Goal: Task Accomplishment & Management: Complete application form

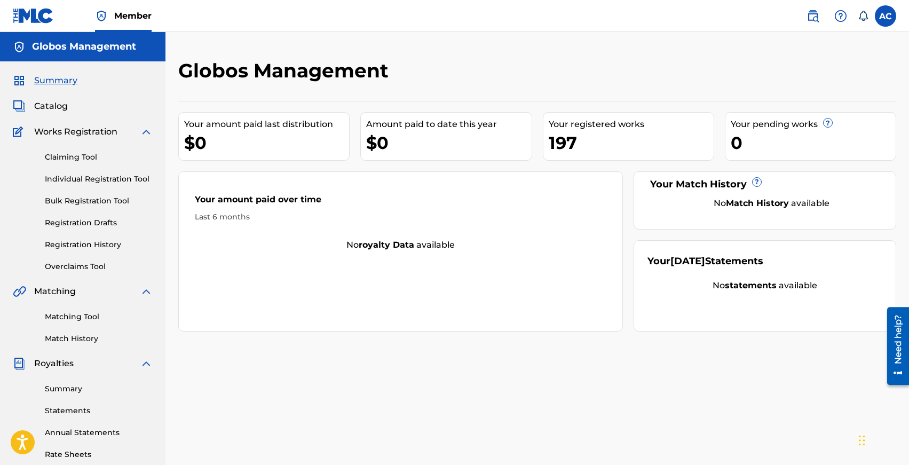
click at [48, 102] on span "Catalog" at bounding box center [51, 106] width 34 height 13
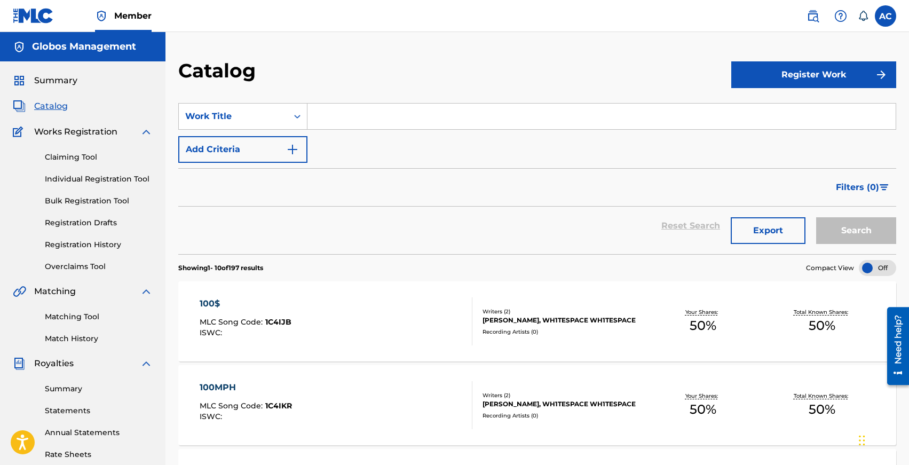
click at [77, 176] on link "Individual Registration Tool" at bounding box center [99, 179] width 108 height 11
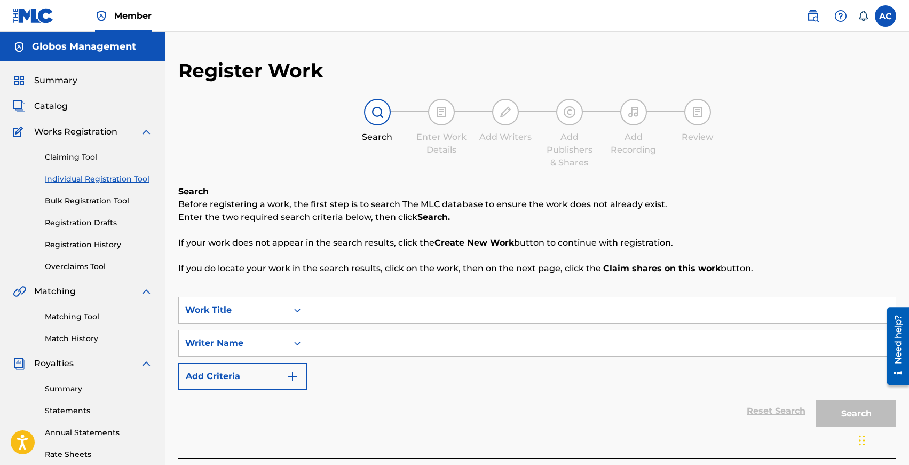
click at [388, 314] on input "Search Form" at bounding box center [602, 310] width 588 height 26
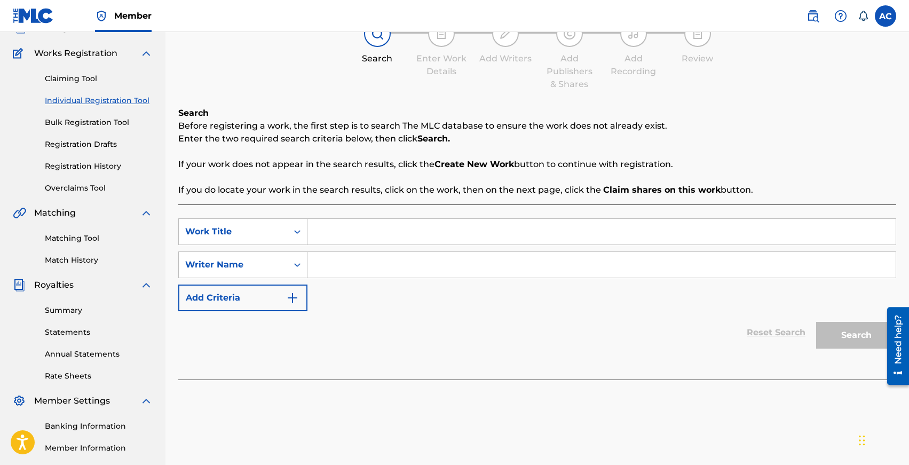
scroll to position [79, 0]
type input "Sunday Morning"
click at [356, 262] on input "Search Form" at bounding box center [602, 264] width 588 height 26
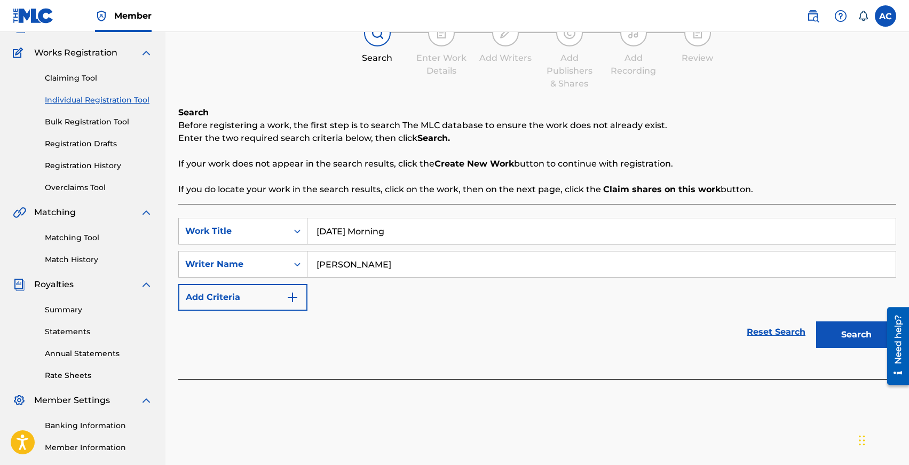
type input "Federico Martelli"
click at [816, 321] on button "Search" at bounding box center [856, 334] width 80 height 27
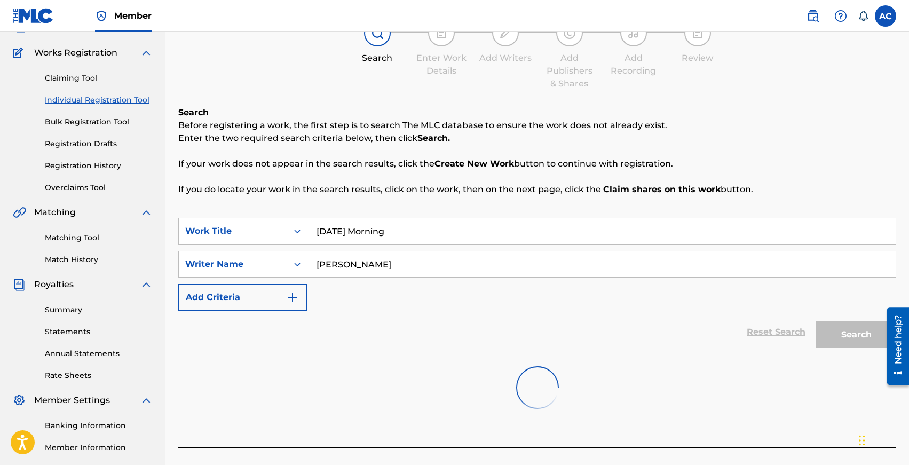
scroll to position [197, 0]
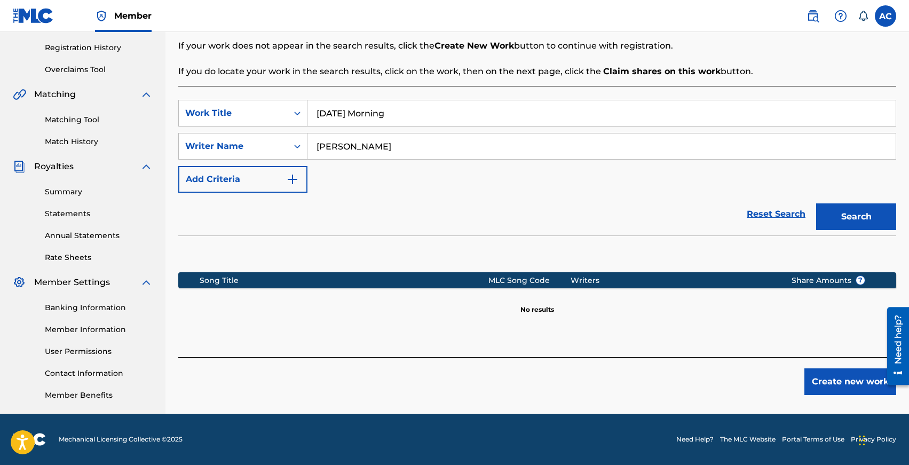
click at [831, 382] on button "Create new work" at bounding box center [851, 381] width 92 height 27
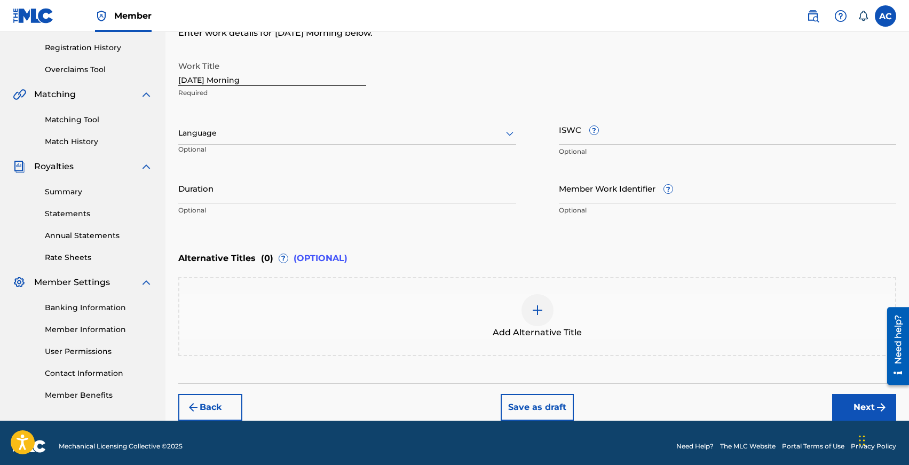
click at [214, 133] on div at bounding box center [347, 133] width 338 height 13
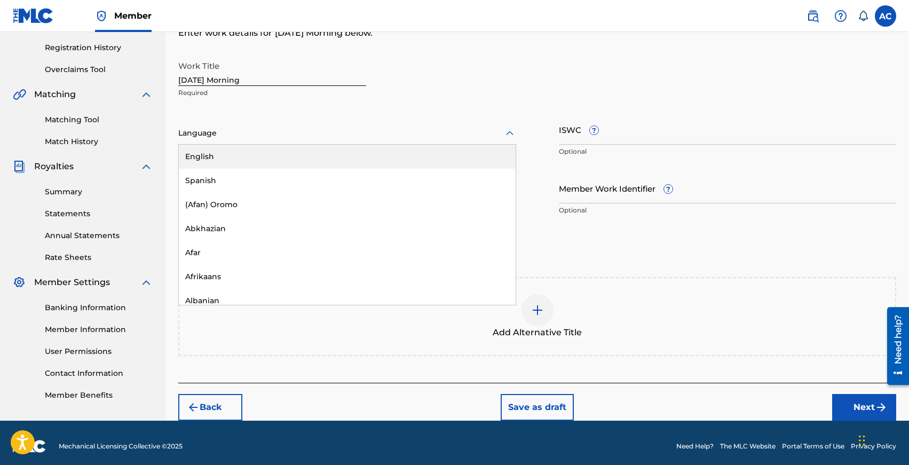
click at [217, 150] on div "English" at bounding box center [347, 157] width 337 height 24
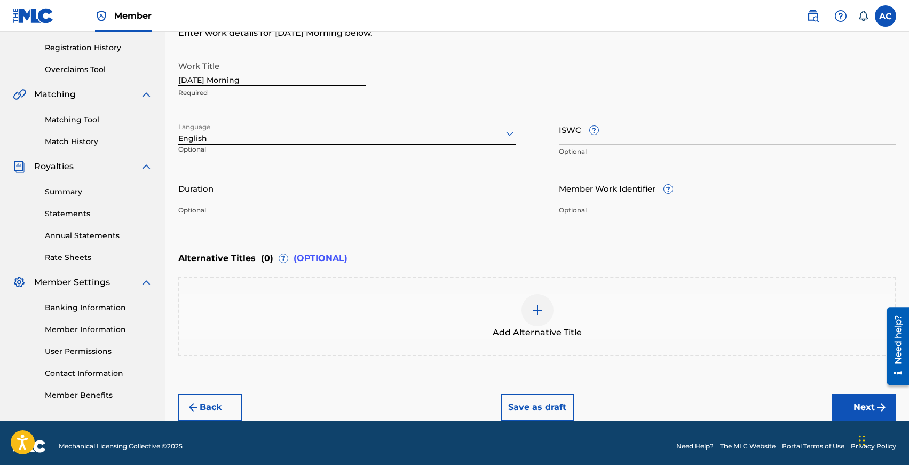
click at [222, 180] on input "Duration" at bounding box center [347, 188] width 338 height 30
type input "02:33"
click at [838, 406] on button "Next" at bounding box center [864, 407] width 64 height 27
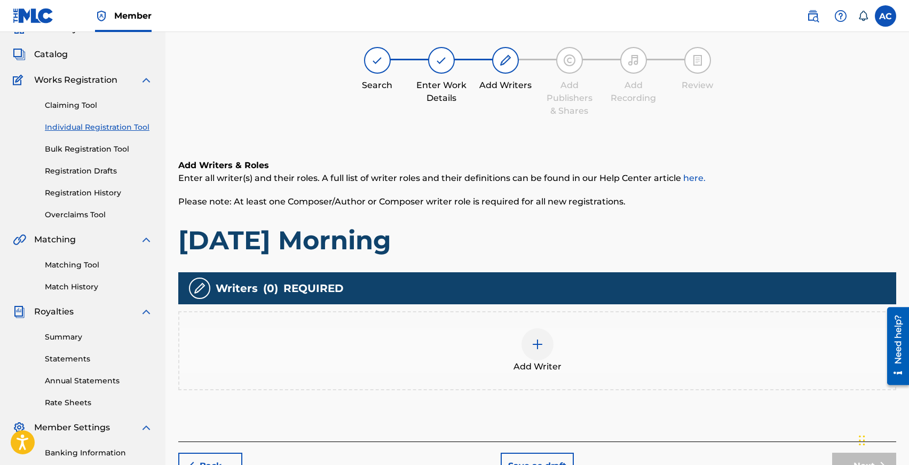
scroll to position [48, 0]
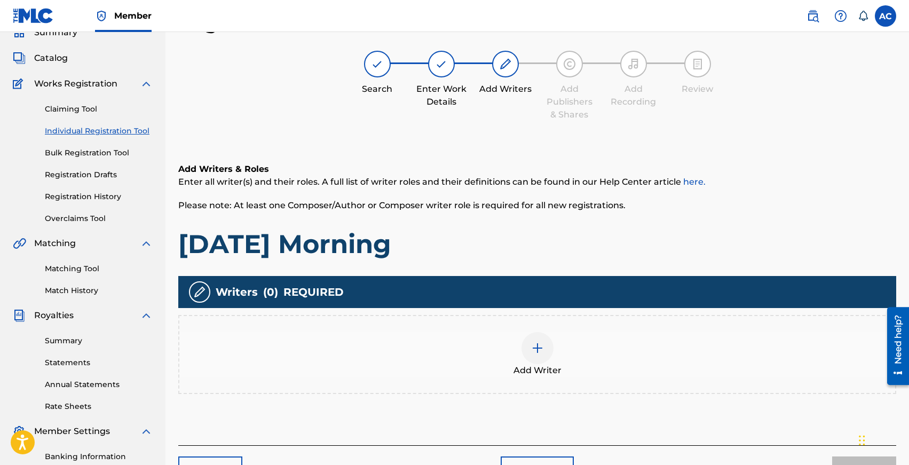
click at [557, 346] on div "Add Writer" at bounding box center [537, 354] width 716 height 45
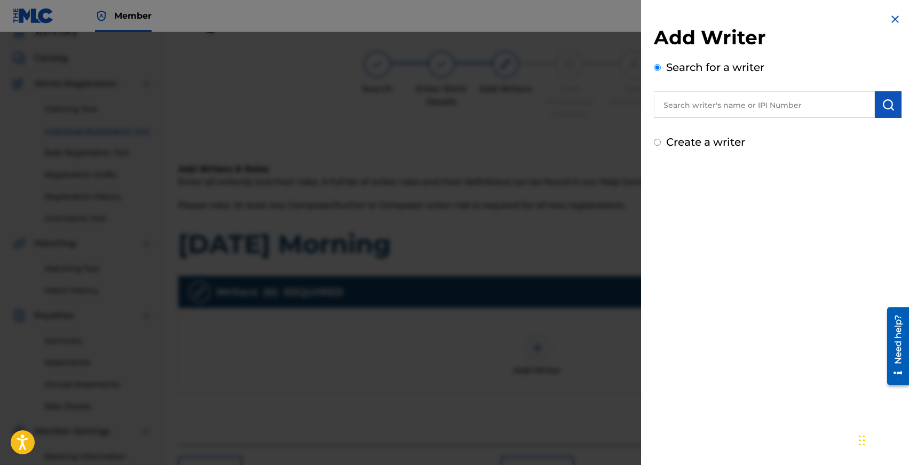
click at [693, 101] on input "text" at bounding box center [764, 104] width 221 height 27
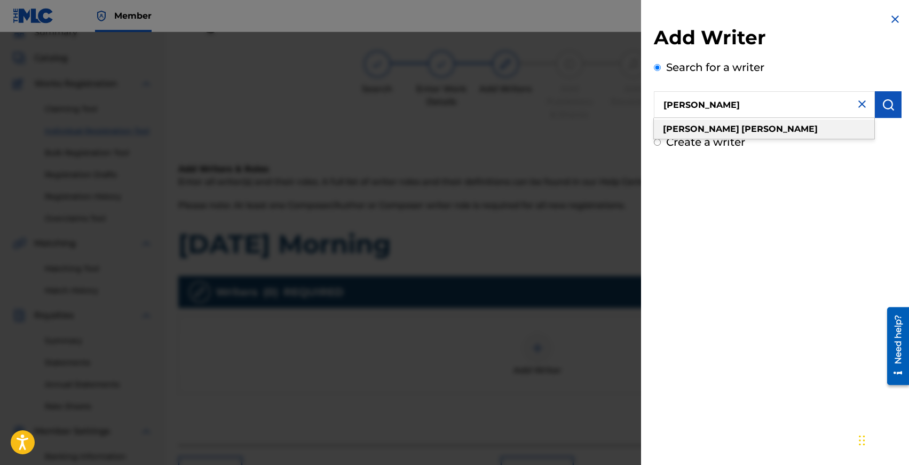
click at [687, 128] on strong "federico" at bounding box center [701, 129] width 76 height 10
type input "federico martelli"
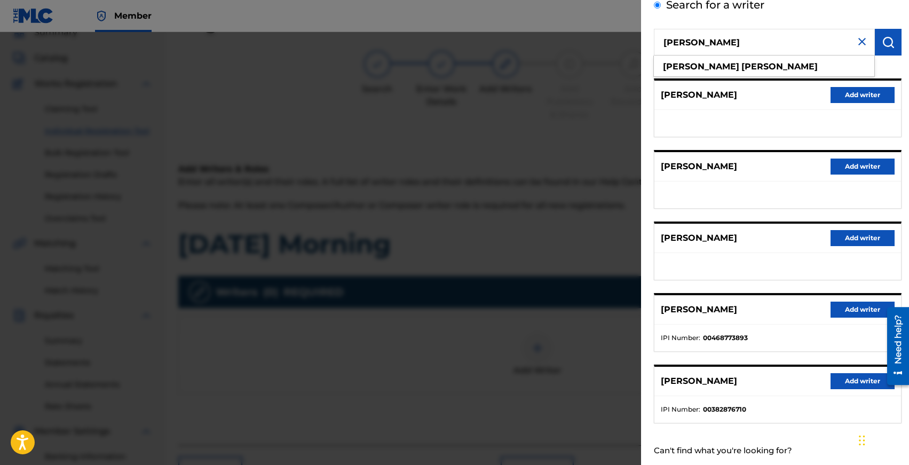
scroll to position [66, 0]
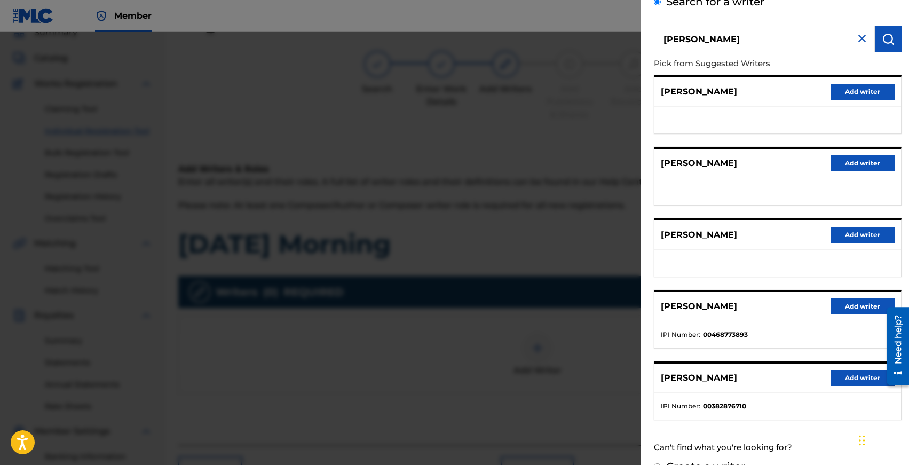
click at [839, 376] on button "Add writer" at bounding box center [863, 378] width 64 height 16
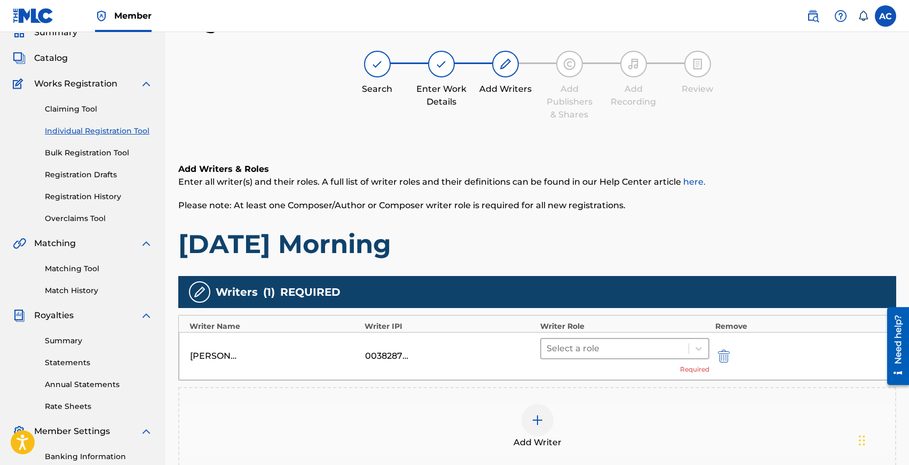
click at [566, 351] on div at bounding box center [615, 348] width 137 height 15
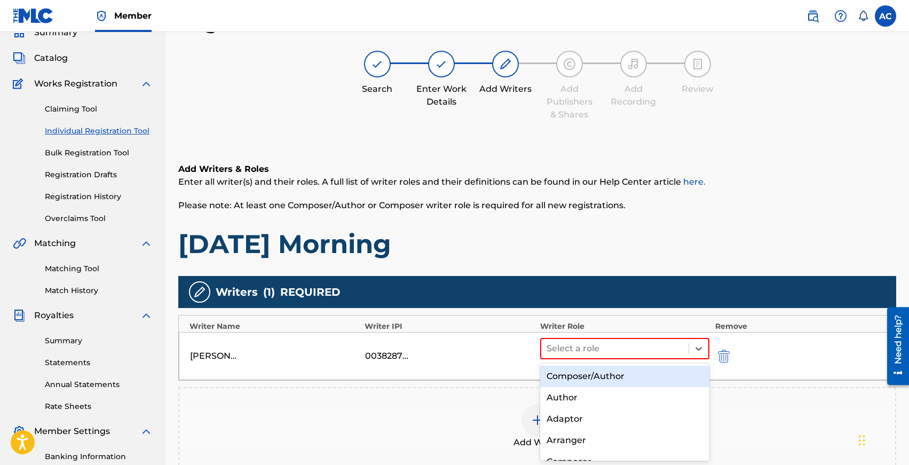
click at [571, 376] on div "Composer/Author" at bounding box center [625, 376] width 170 height 21
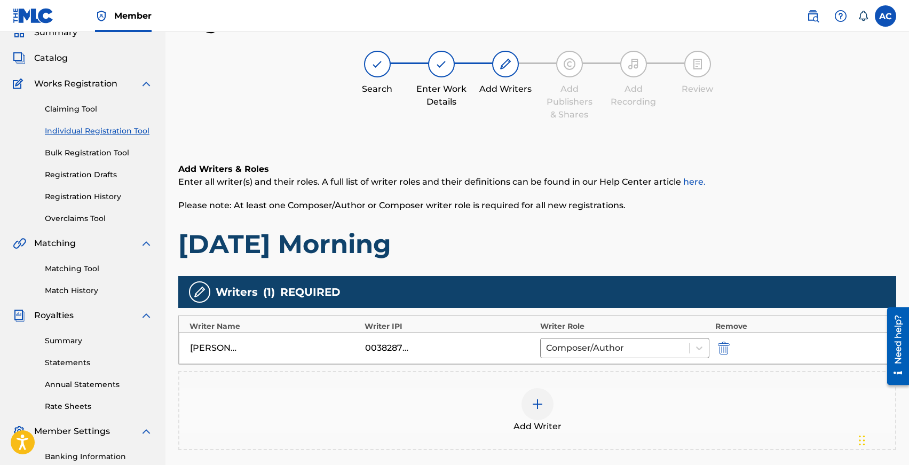
click at [542, 409] on img at bounding box center [537, 404] width 13 height 13
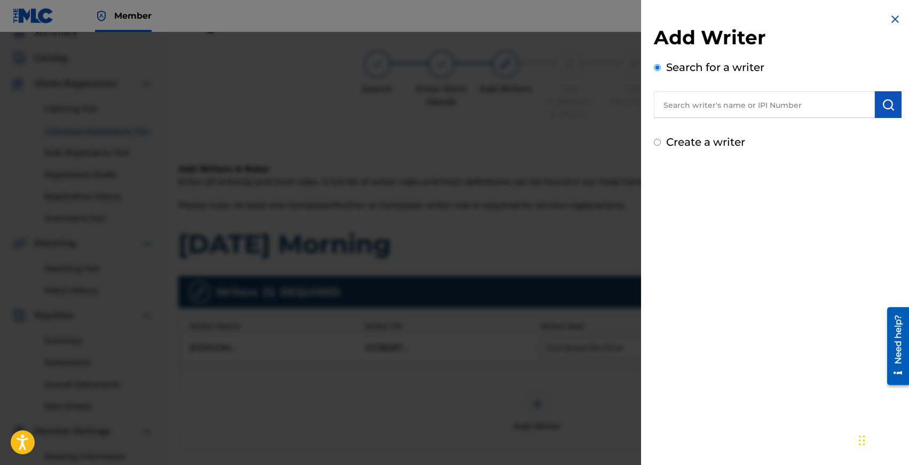
click at [719, 106] on input "text" at bounding box center [764, 104] width 221 height 27
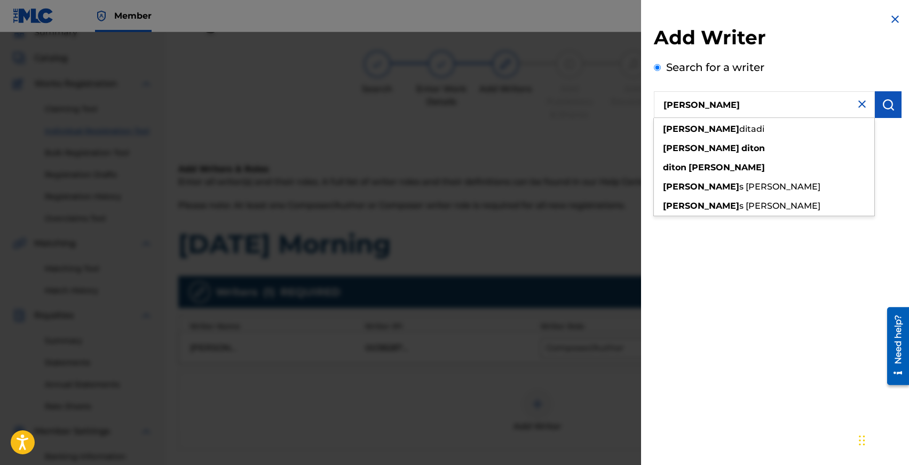
type input "luca diton"
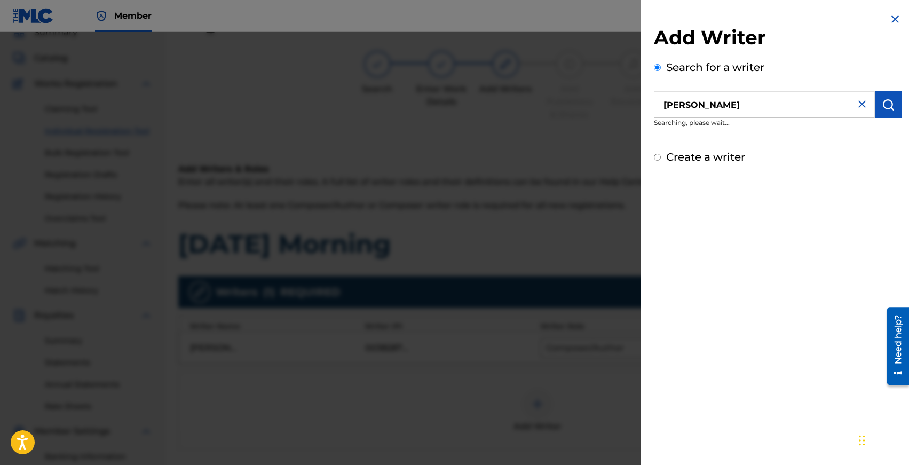
click at [884, 111] on button "submit" at bounding box center [888, 104] width 27 height 27
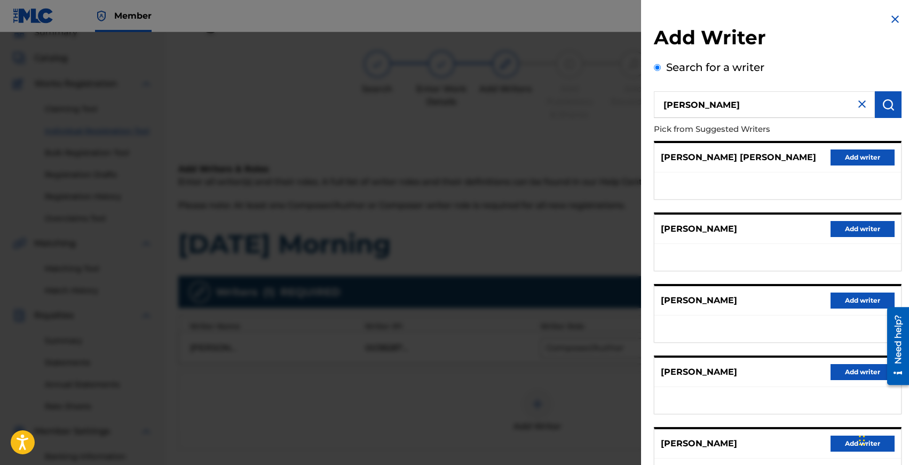
scroll to position [88, 0]
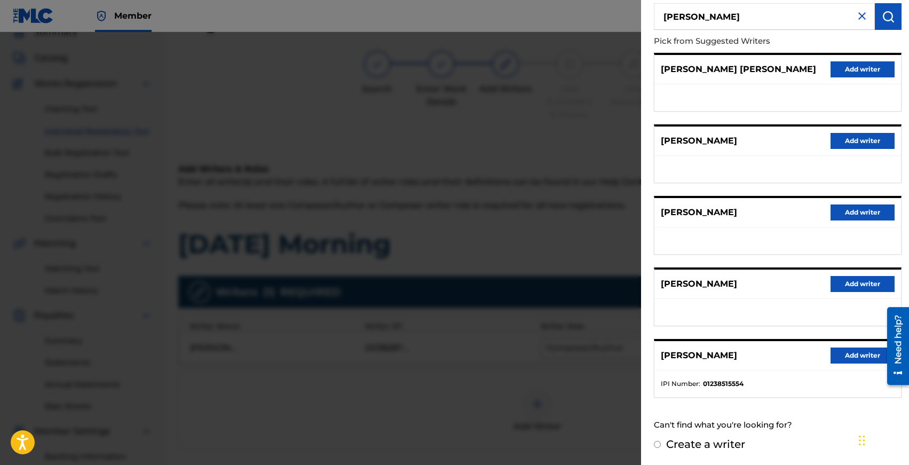
click at [844, 353] on button "Add writer" at bounding box center [863, 356] width 64 height 16
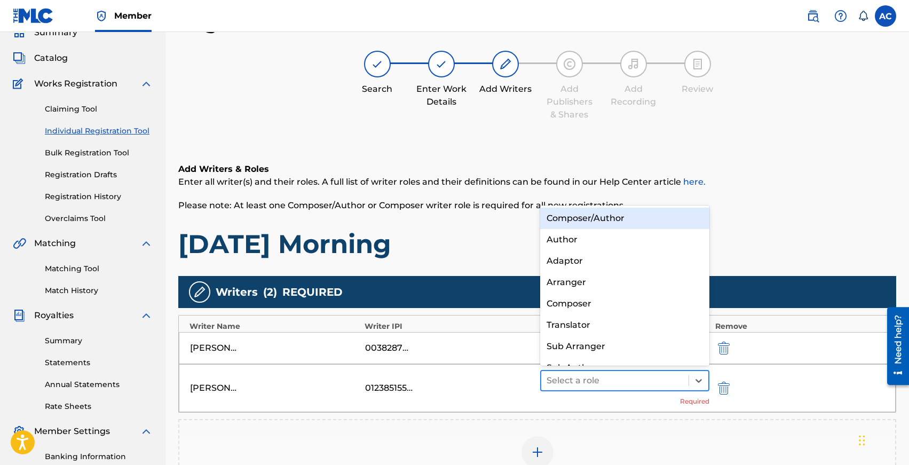
click at [591, 390] on div "Select a role" at bounding box center [615, 380] width 148 height 19
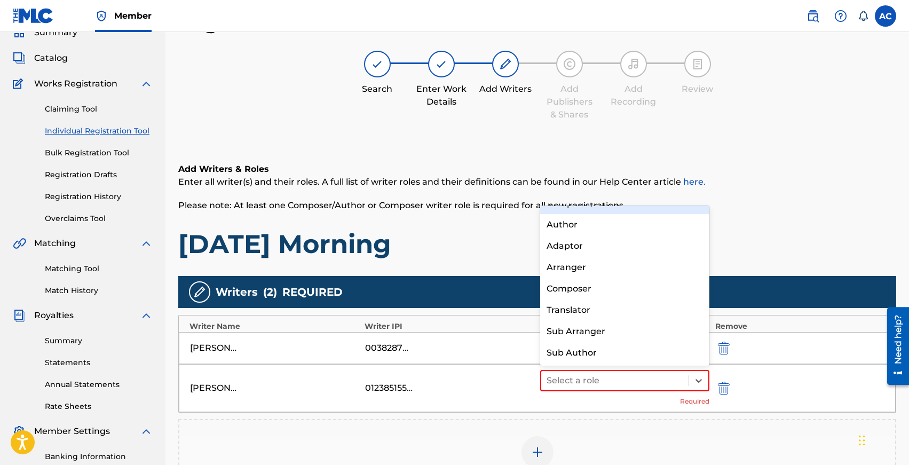
scroll to position [0, 0]
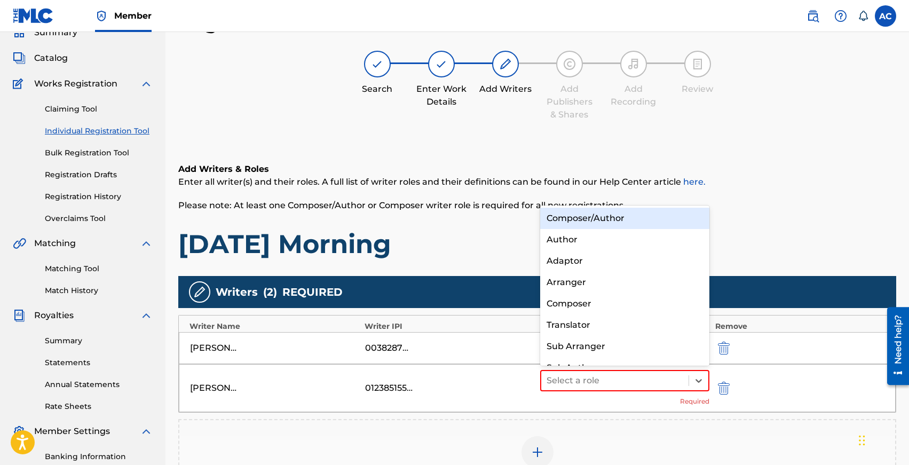
click at [582, 217] on div "Composer/Author" at bounding box center [625, 218] width 170 height 21
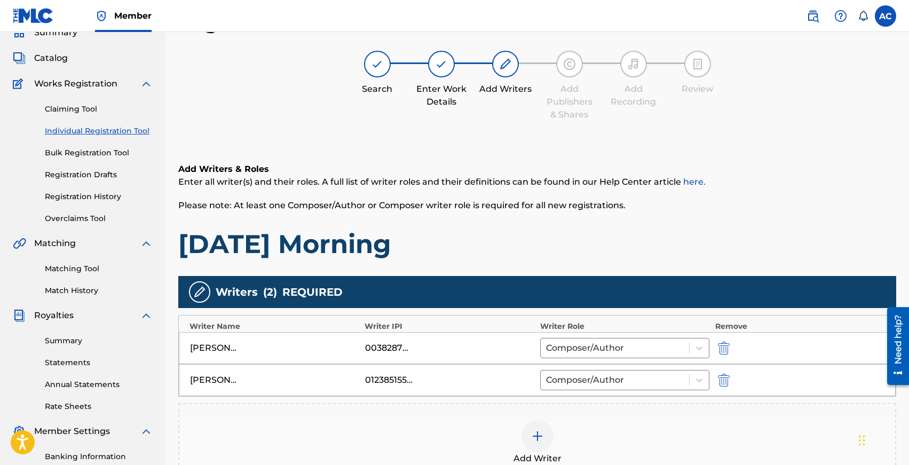
click at [533, 432] on img at bounding box center [537, 436] width 13 height 13
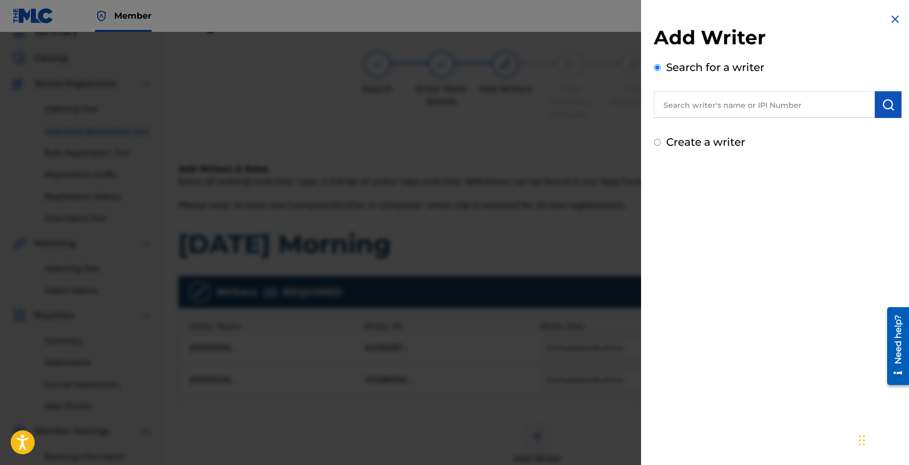
click at [752, 107] on input "text" at bounding box center [764, 104] width 221 height 27
type input "d"
type input "giacomo daddato"
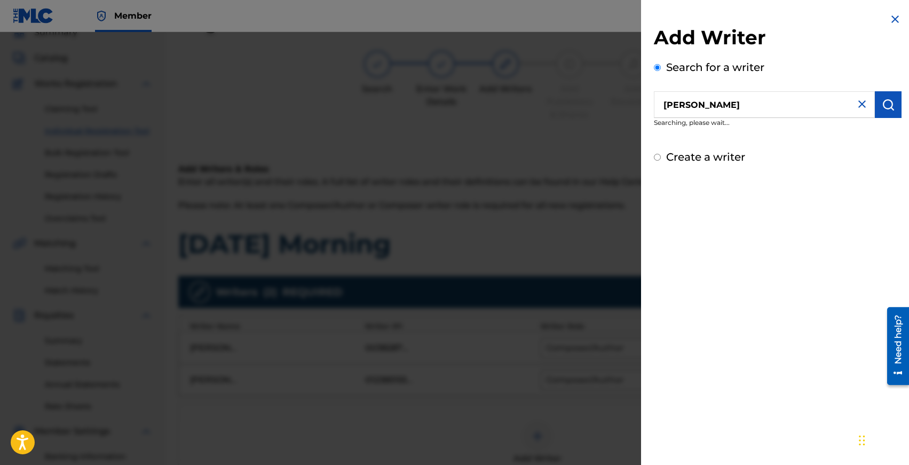
click at [882, 111] on img "submit" at bounding box center [888, 104] width 13 height 13
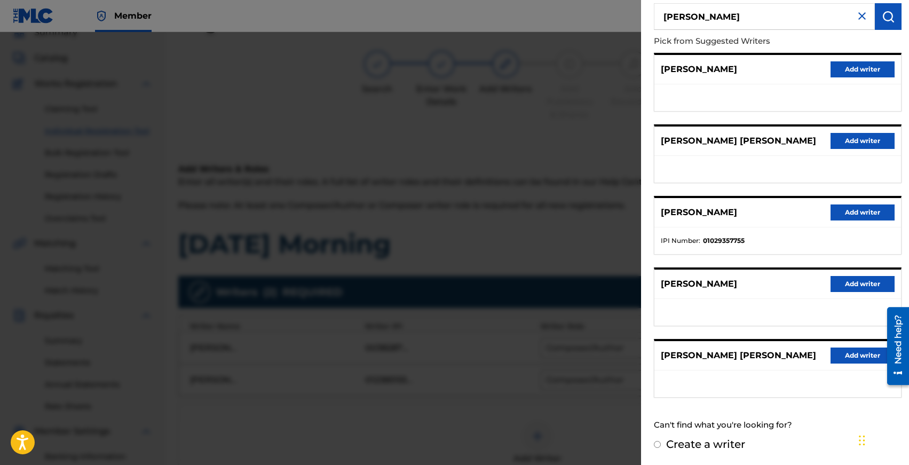
scroll to position [93, 0]
click at [844, 208] on button "Add writer" at bounding box center [863, 212] width 64 height 16
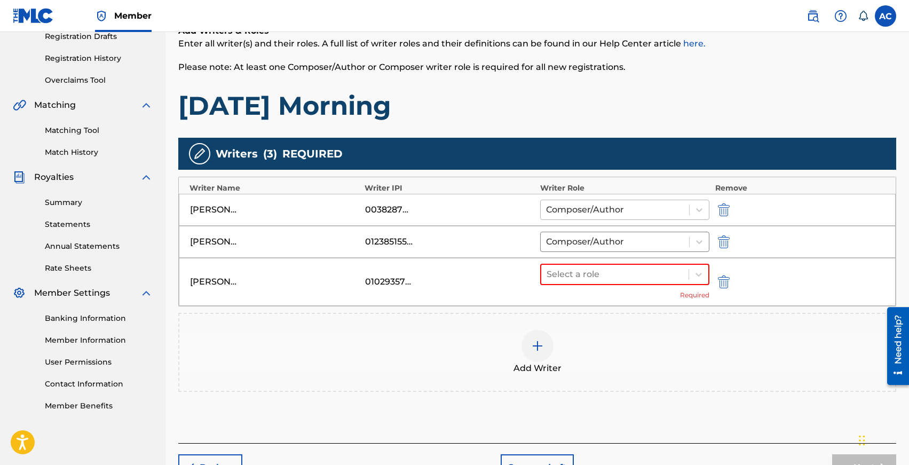
scroll to position [196, 0]
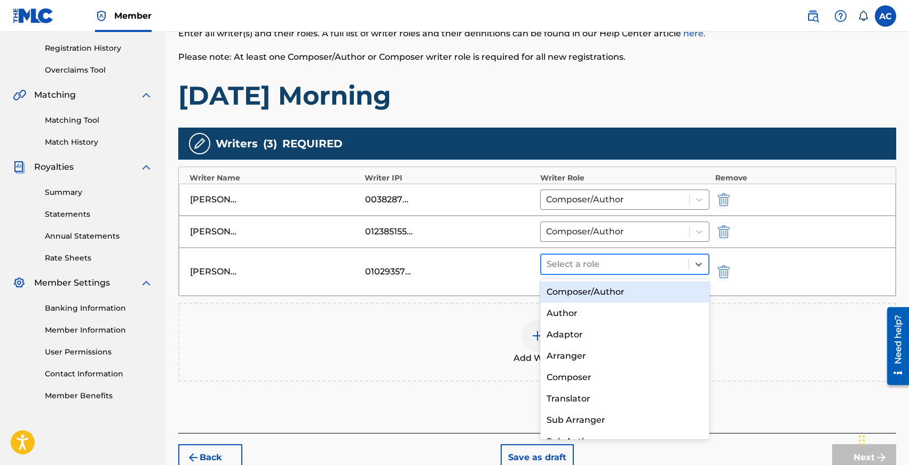
click at [601, 262] on div at bounding box center [615, 264] width 137 height 15
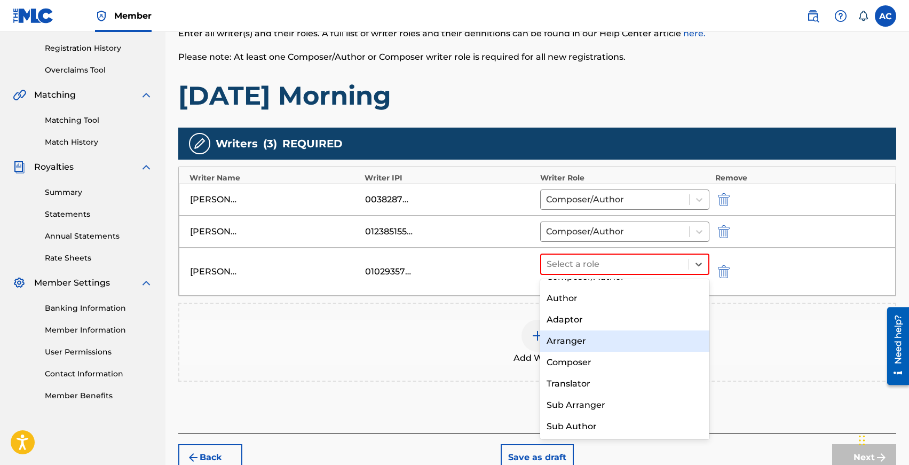
scroll to position [0, 0]
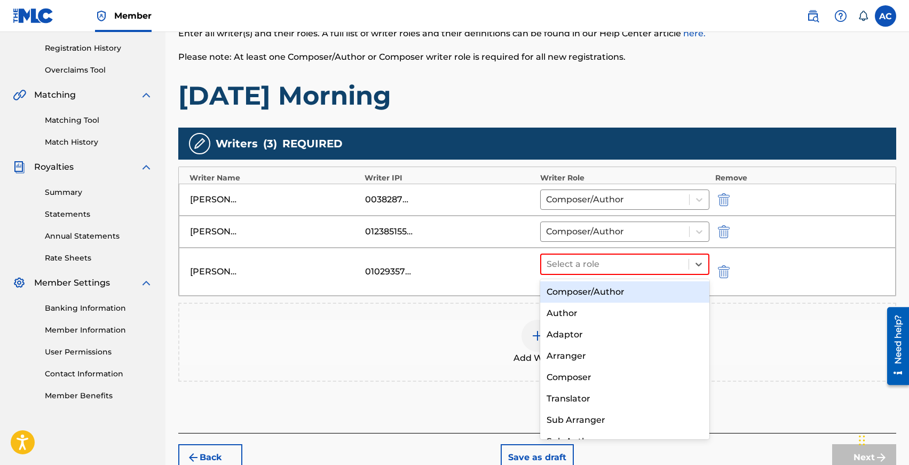
click at [580, 290] on div "Composer/Author" at bounding box center [625, 291] width 170 height 21
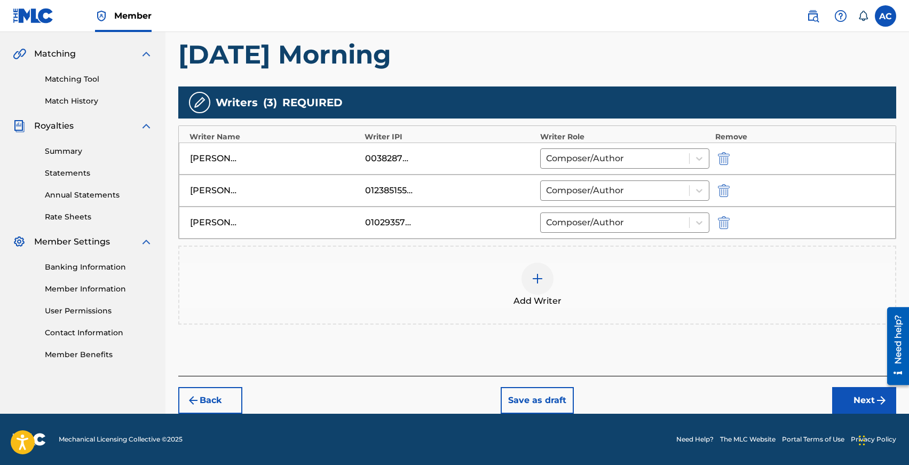
click at [852, 406] on button "Next" at bounding box center [864, 400] width 64 height 27
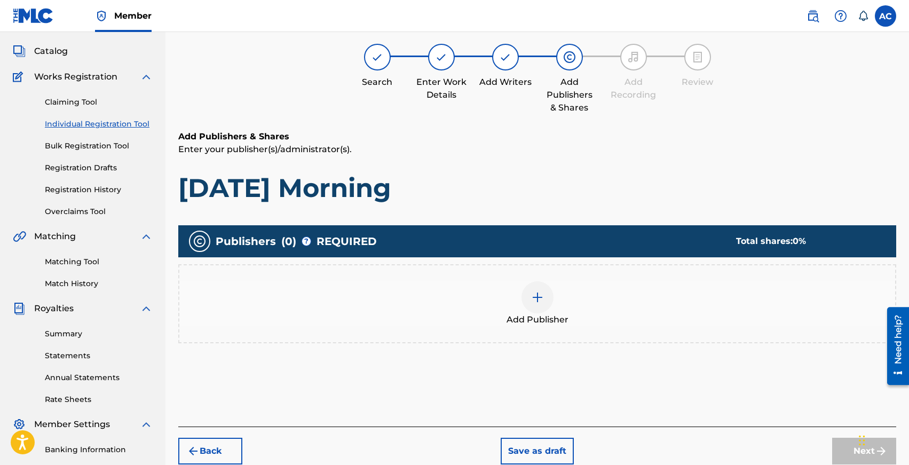
scroll to position [48, 0]
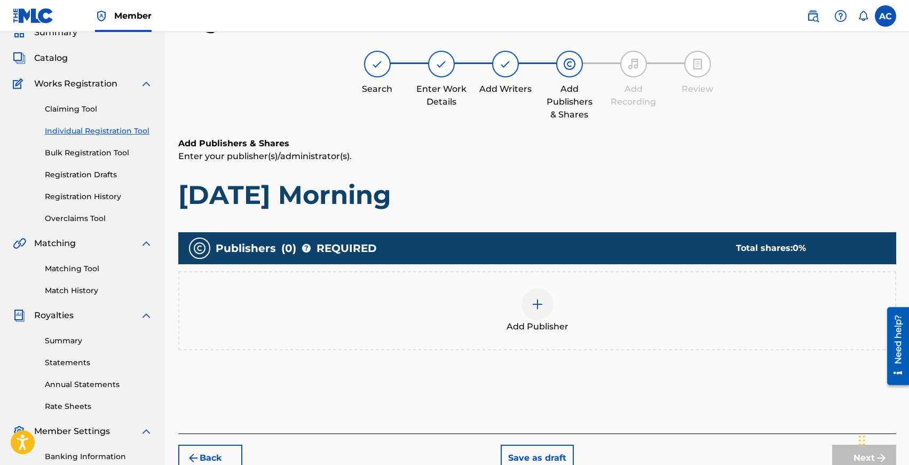
click at [529, 310] on div at bounding box center [538, 304] width 32 height 32
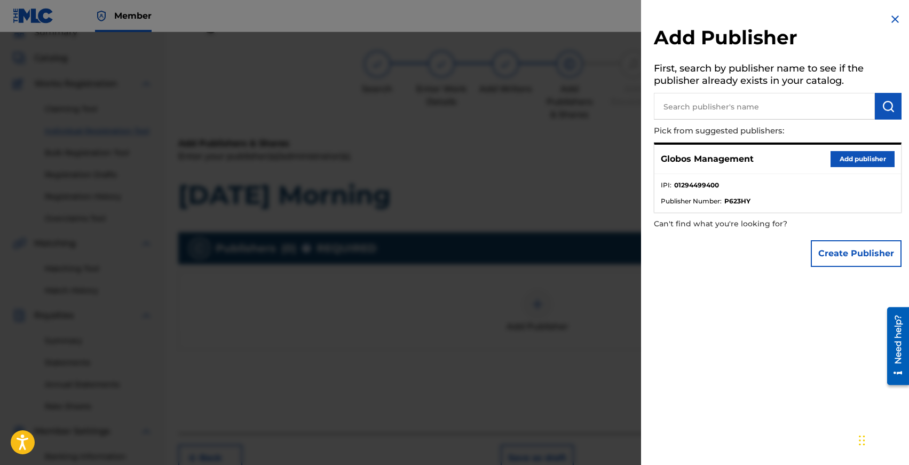
click at [853, 156] on button "Add publisher" at bounding box center [863, 159] width 64 height 16
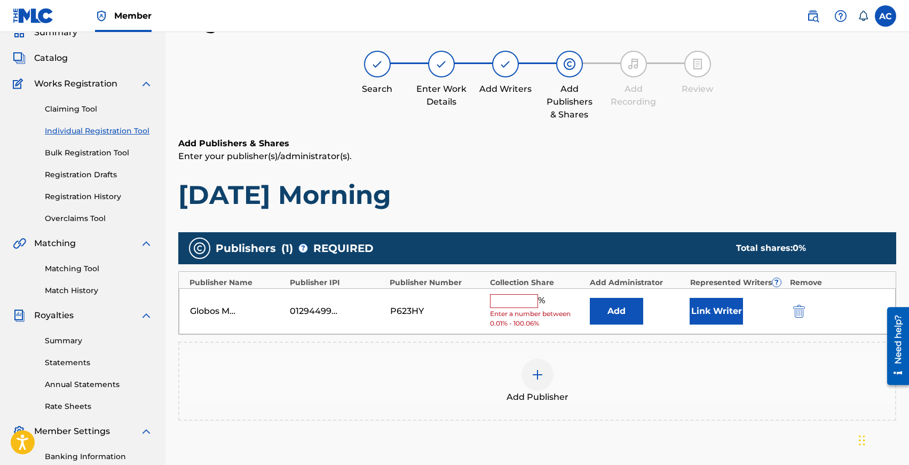
click at [514, 304] on input "text" at bounding box center [514, 301] width 48 height 14
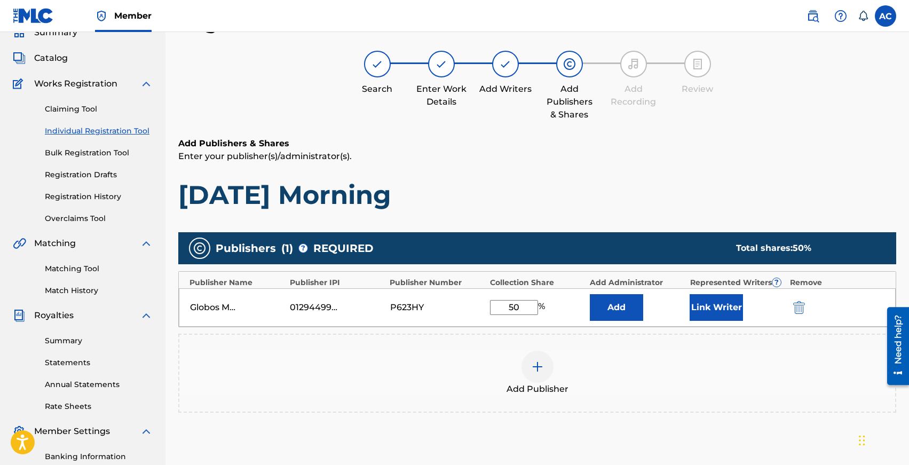
type input "50"
click at [703, 309] on button "Link Writer" at bounding box center [716, 307] width 53 height 27
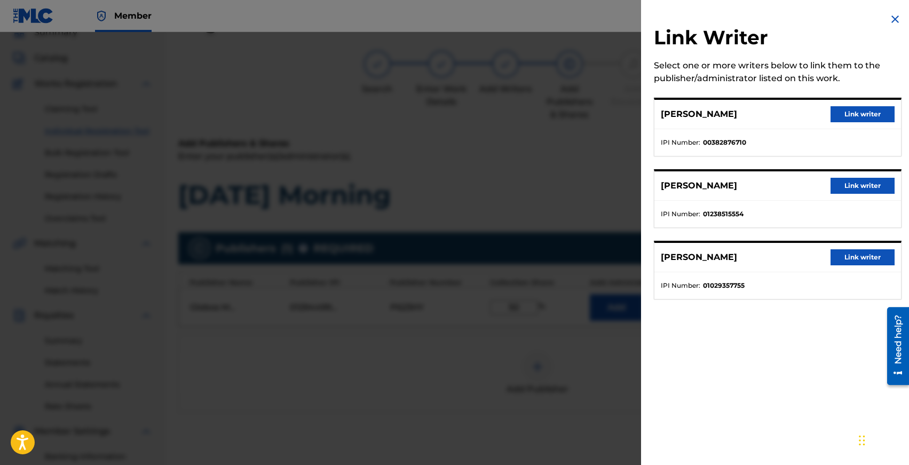
click at [835, 114] on button "Link writer" at bounding box center [863, 114] width 64 height 16
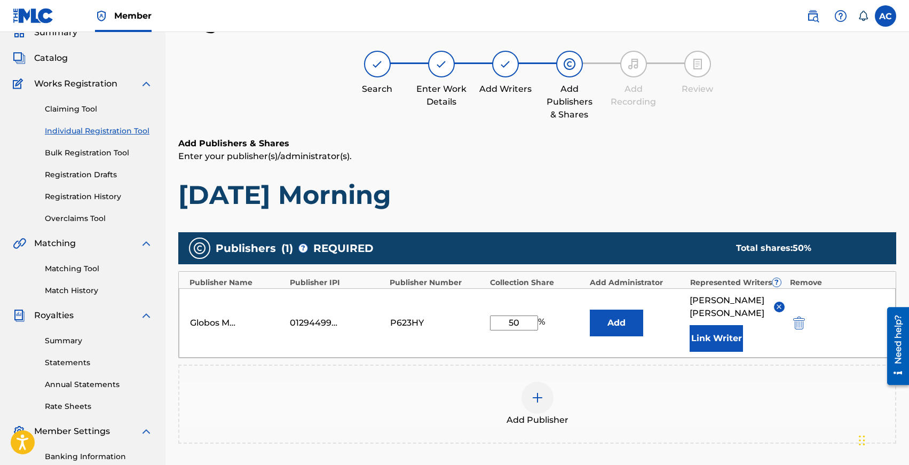
click at [709, 339] on button "Link Writer" at bounding box center [716, 338] width 53 height 27
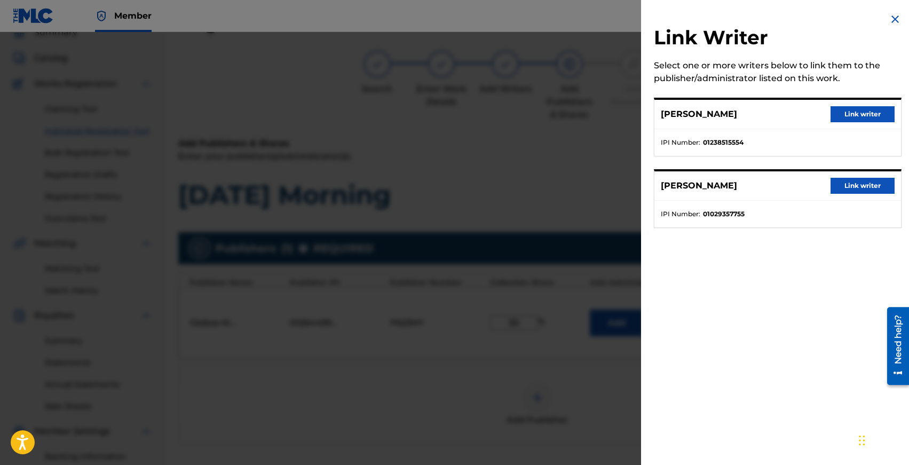
click at [851, 183] on button "Link writer" at bounding box center [863, 186] width 64 height 16
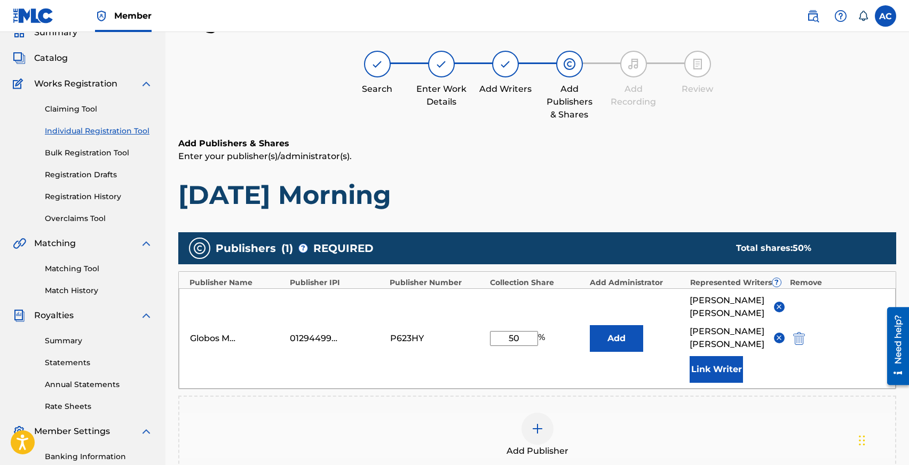
click at [716, 365] on button "Link Writer" at bounding box center [716, 369] width 53 height 27
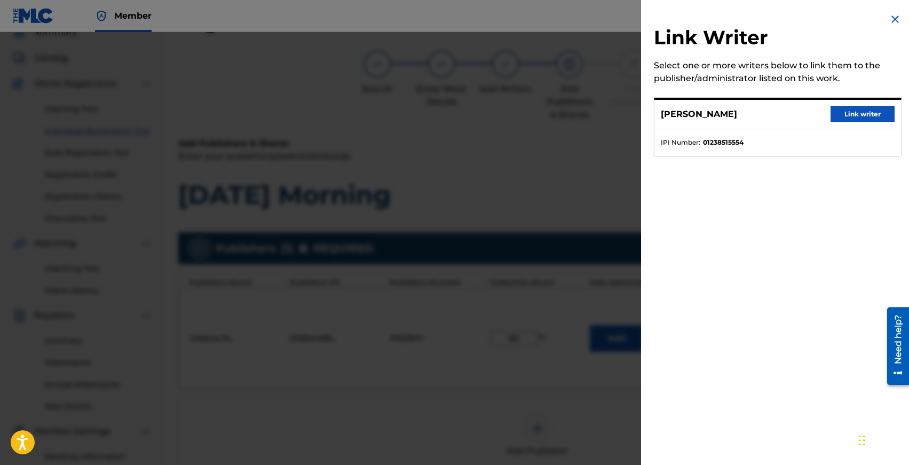
click at [873, 111] on button "Link writer" at bounding box center [863, 114] width 64 height 16
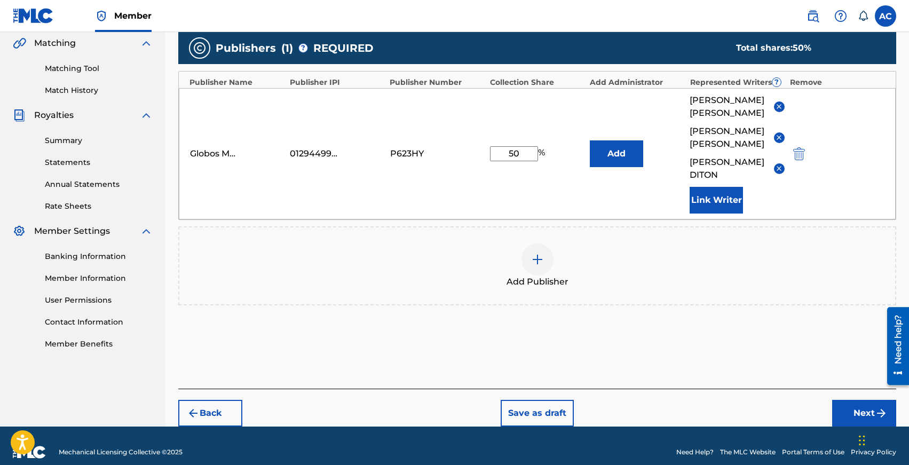
click at [844, 400] on button "Next" at bounding box center [864, 413] width 64 height 27
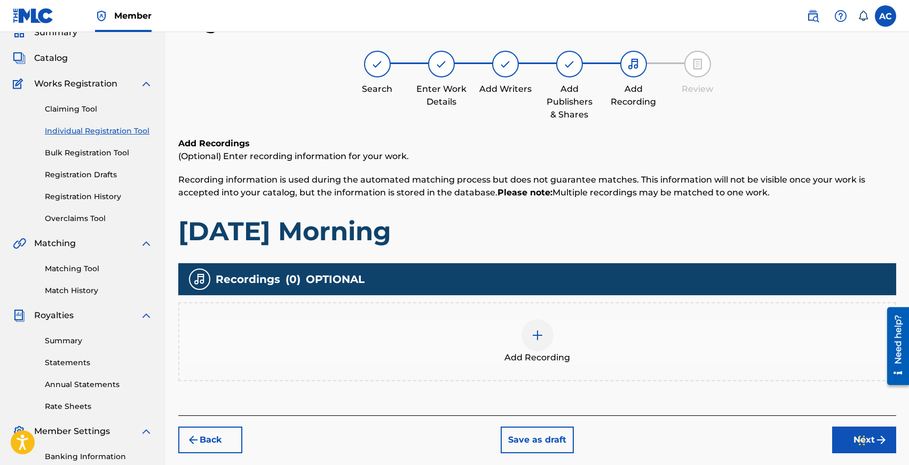
scroll to position [197, 0]
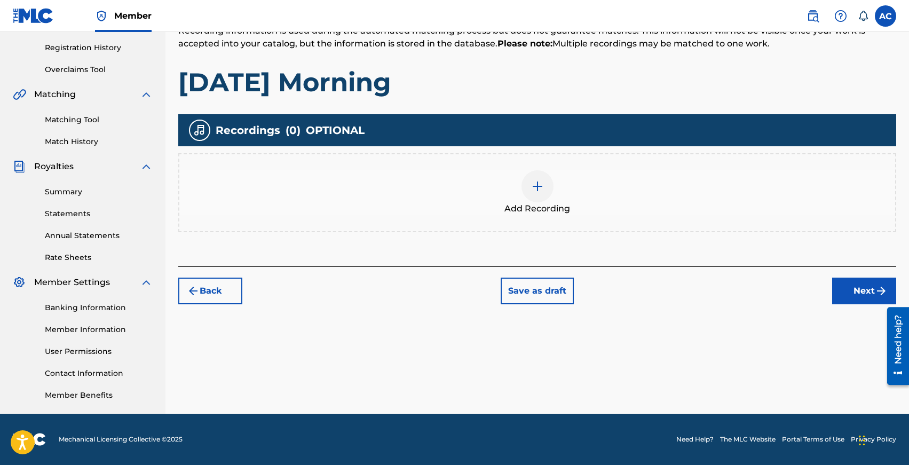
click at [526, 180] on div at bounding box center [538, 186] width 32 height 32
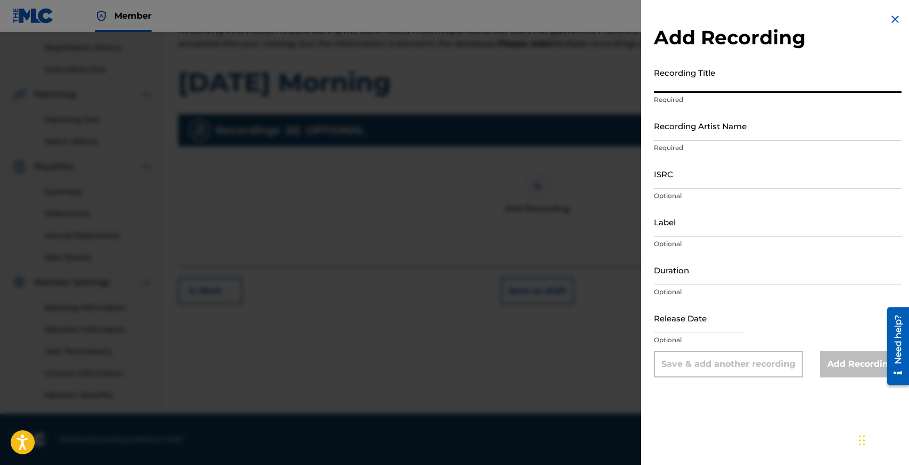
click at [699, 87] on input "Recording Title" at bounding box center [778, 77] width 248 height 30
type input "Sunday Morning"
